Goal: Find specific page/section: Find specific page/section

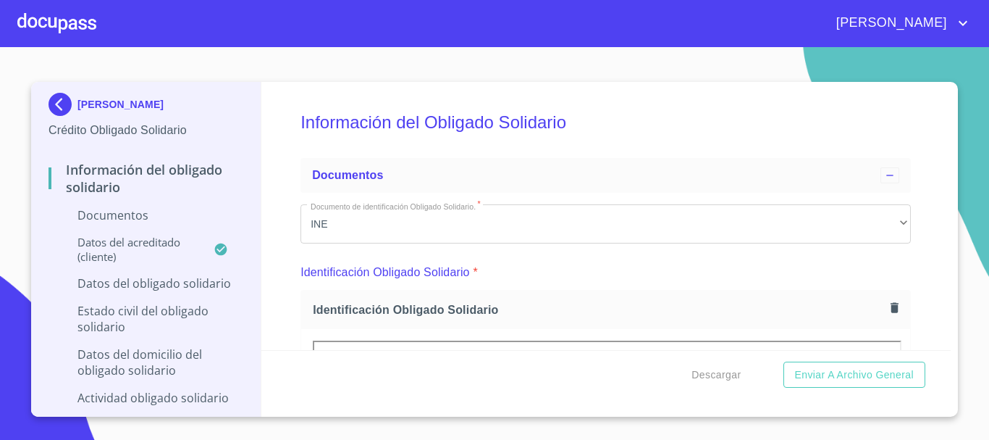
scroll to position [797, 0]
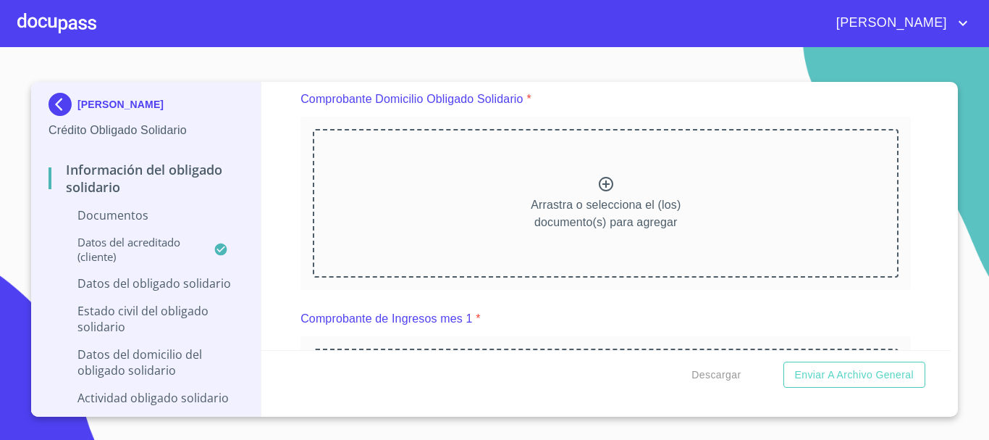
click at [70, 25] on div at bounding box center [56, 23] width 79 height 46
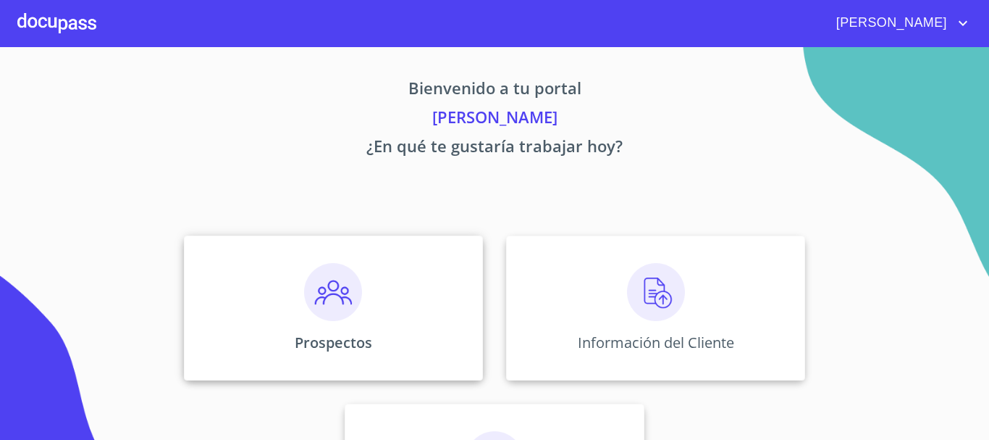
click at [324, 288] on img at bounding box center [333, 292] width 58 height 58
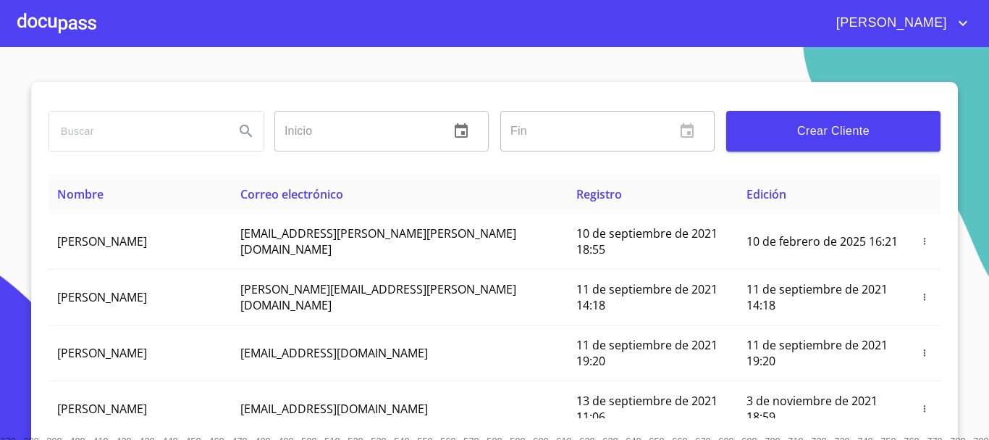
click at [142, 140] on input "search" at bounding box center [136, 131] width 174 height 39
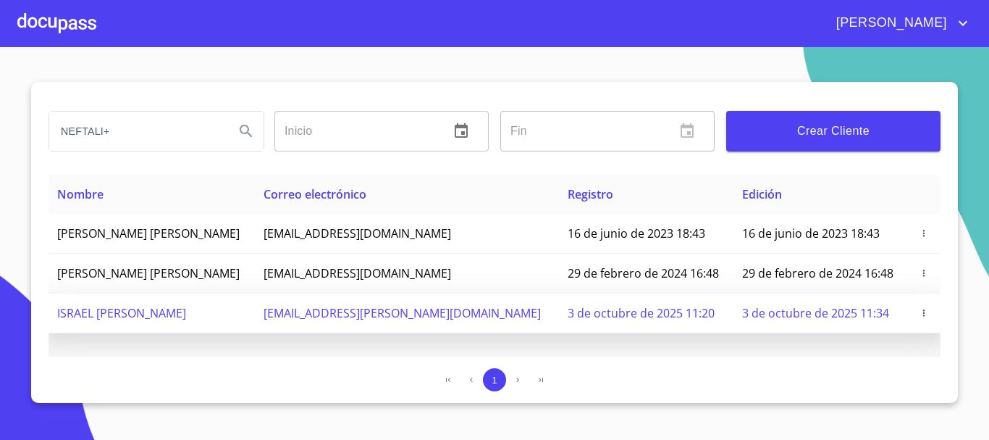
type input "NEFTALI+"
click at [159, 311] on span "ISRAEL [PERSON_NAME]" at bounding box center [121, 313] width 129 height 16
click at [252, 308] on td "ISRAEL [PERSON_NAME]" at bounding box center [152, 313] width 206 height 40
click at [186, 315] on span "ISRAEL [PERSON_NAME]" at bounding box center [121, 313] width 129 height 16
click at [799, 312] on span "3 de octubre de 2025 11:34" at bounding box center [815, 313] width 147 height 16
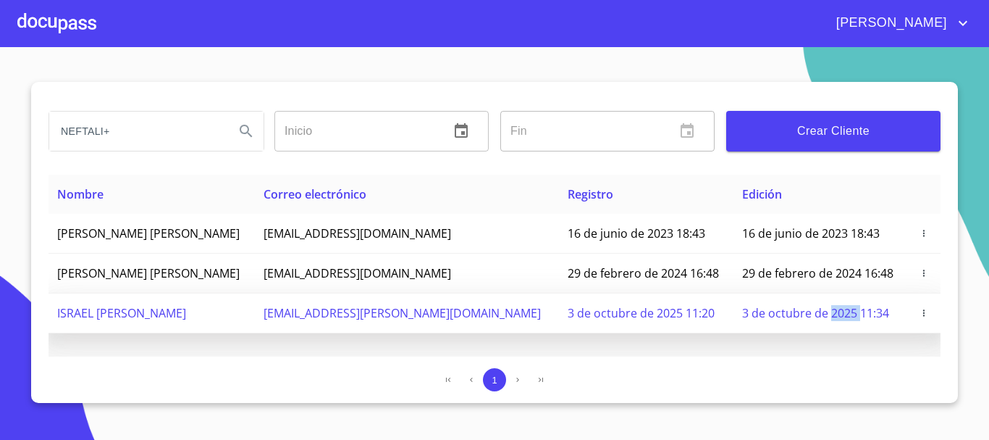
click at [799, 312] on span "3 de octubre de 2025 11:34" at bounding box center [815, 313] width 147 height 16
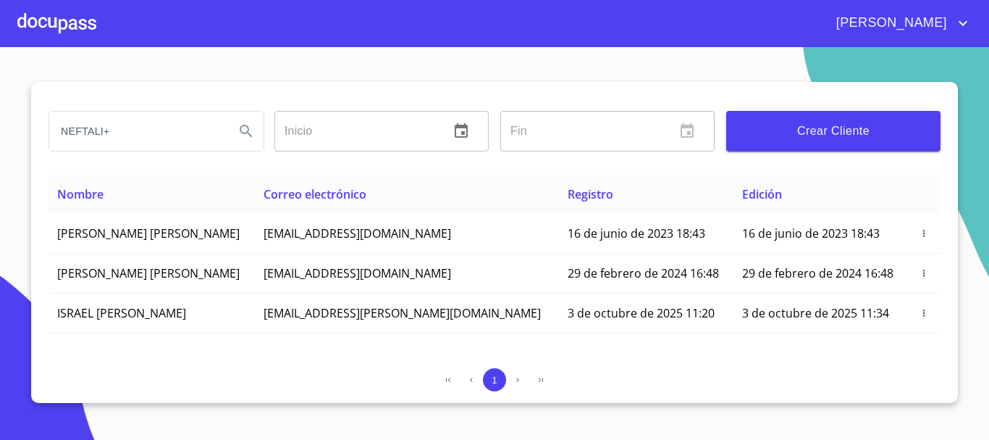
click at [773, 372] on div "1" at bounding box center [495, 379] width 892 height 23
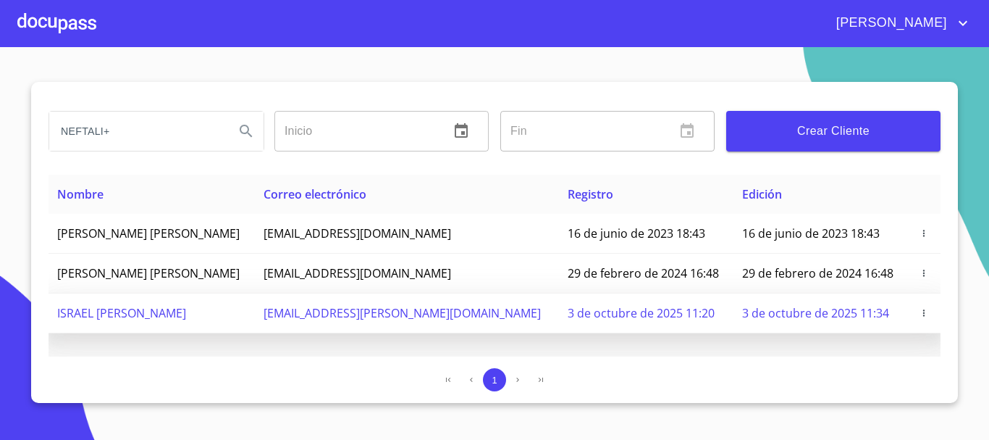
click at [389, 317] on span "[EMAIL_ADDRESS][PERSON_NAME][DOMAIN_NAME]" at bounding box center [402, 313] width 277 height 16
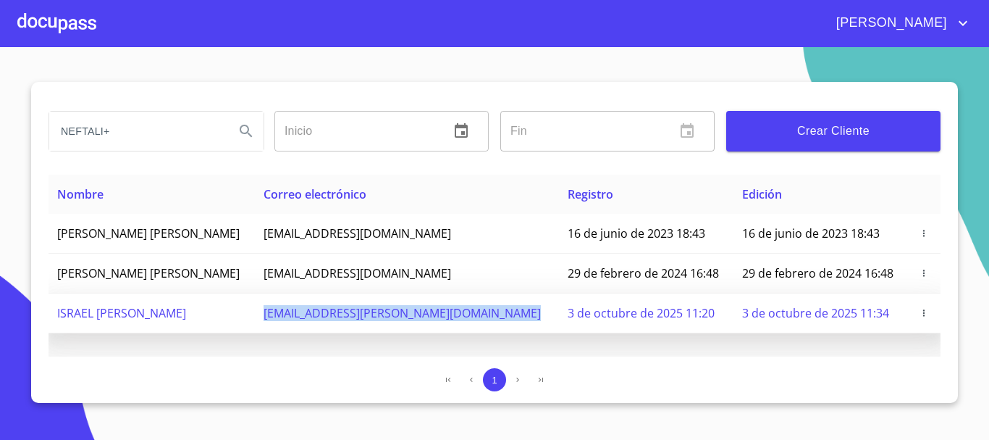
click at [389, 317] on span "[EMAIL_ADDRESS][PERSON_NAME][DOMAIN_NAME]" at bounding box center [402, 313] width 277 height 16
